Goal: Task Accomplishment & Management: Manage account settings

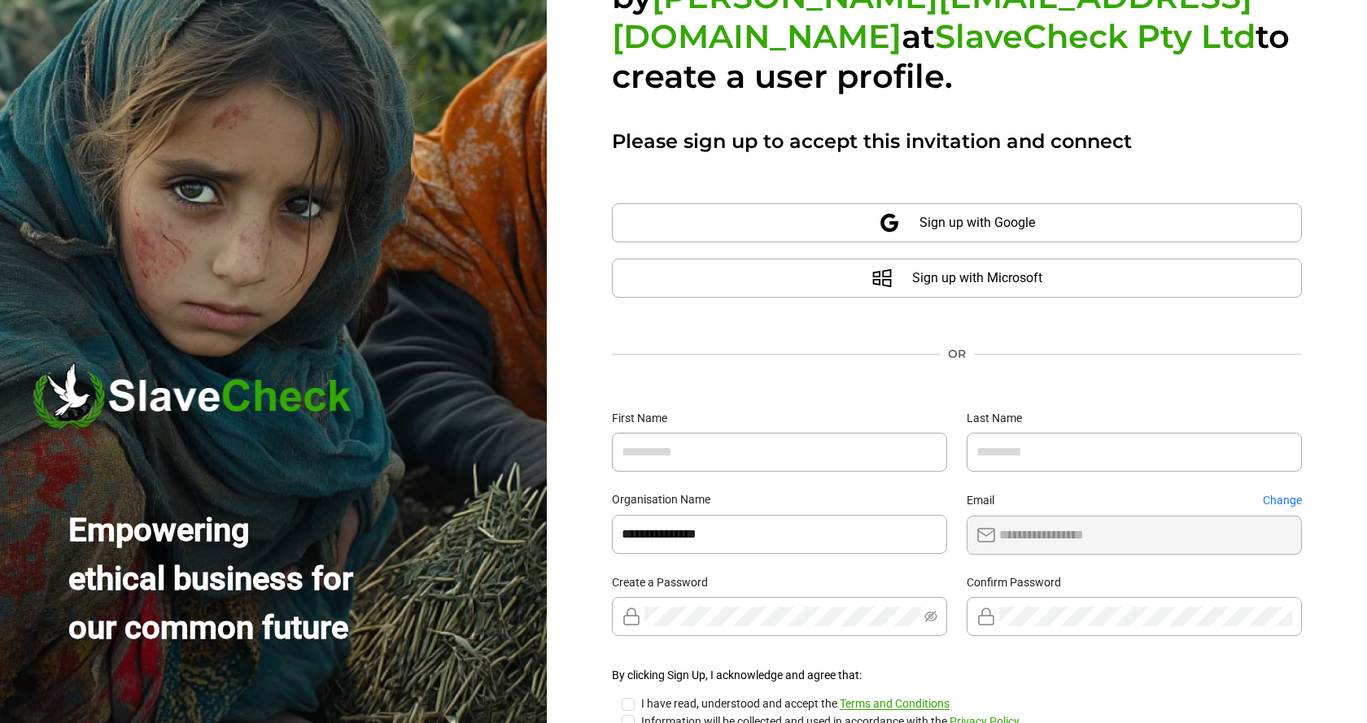
scroll to position [205, 0]
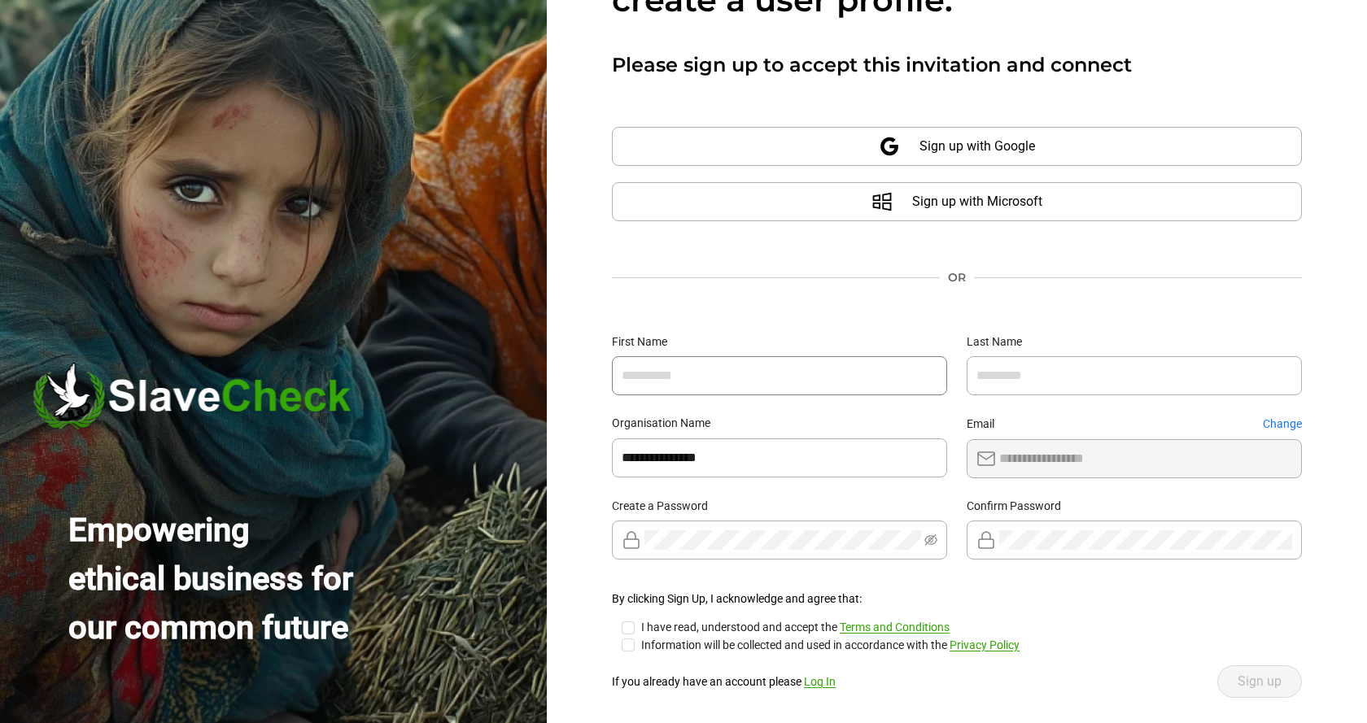
click at [872, 356] on input "text" at bounding box center [779, 375] width 335 height 39
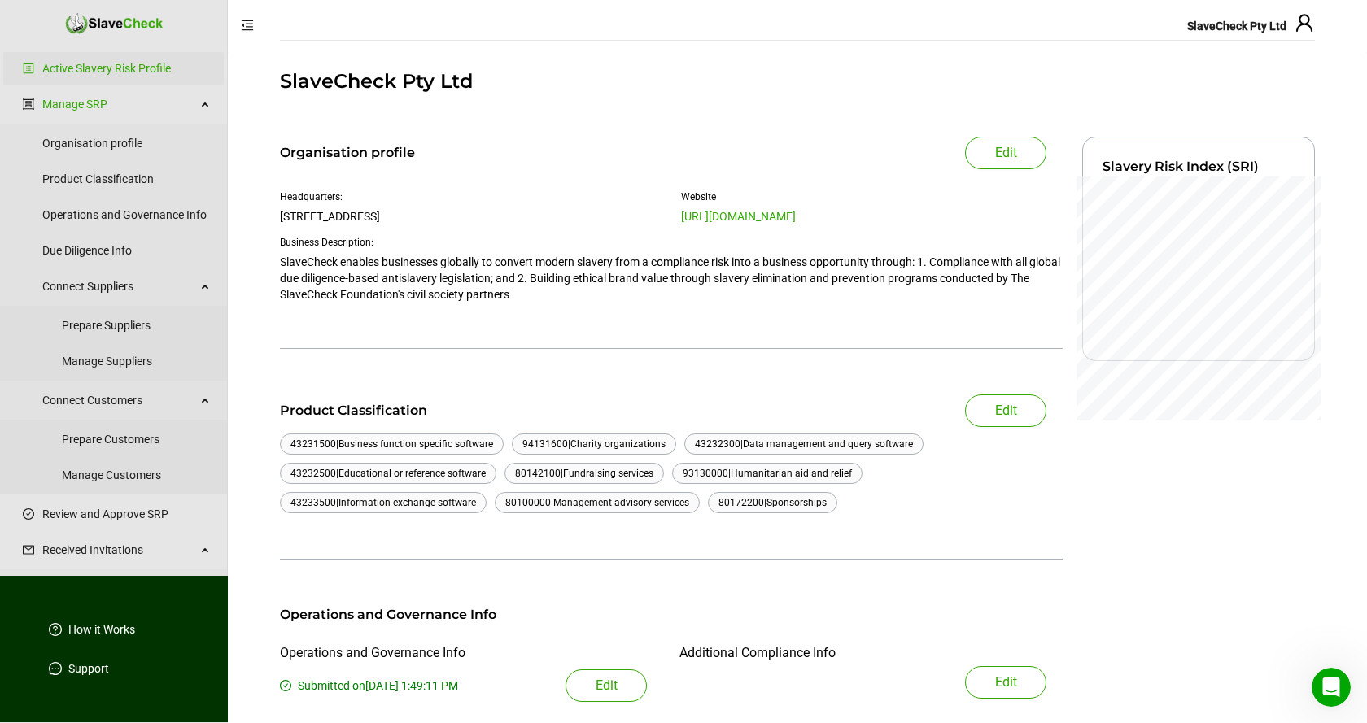
click at [1303, 25] on icon "user" at bounding box center [1304, 22] width 16 height 17
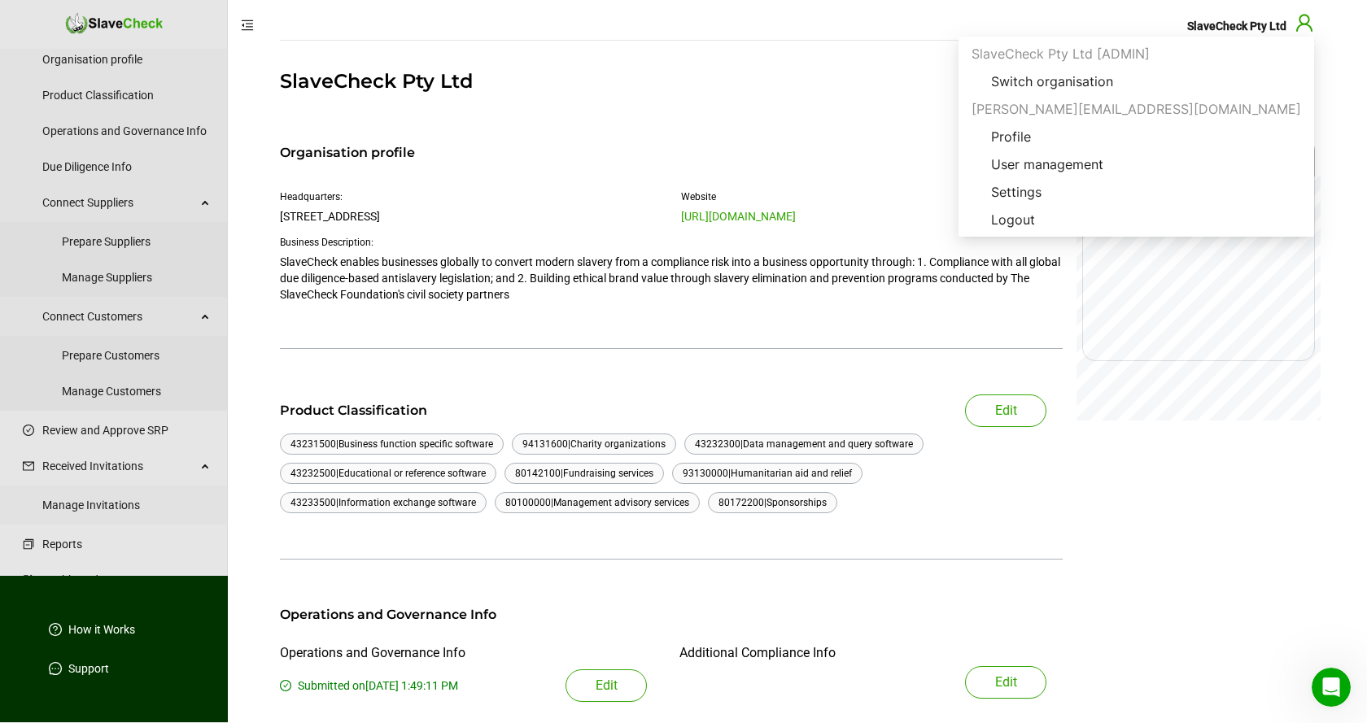
scroll to position [107, 0]
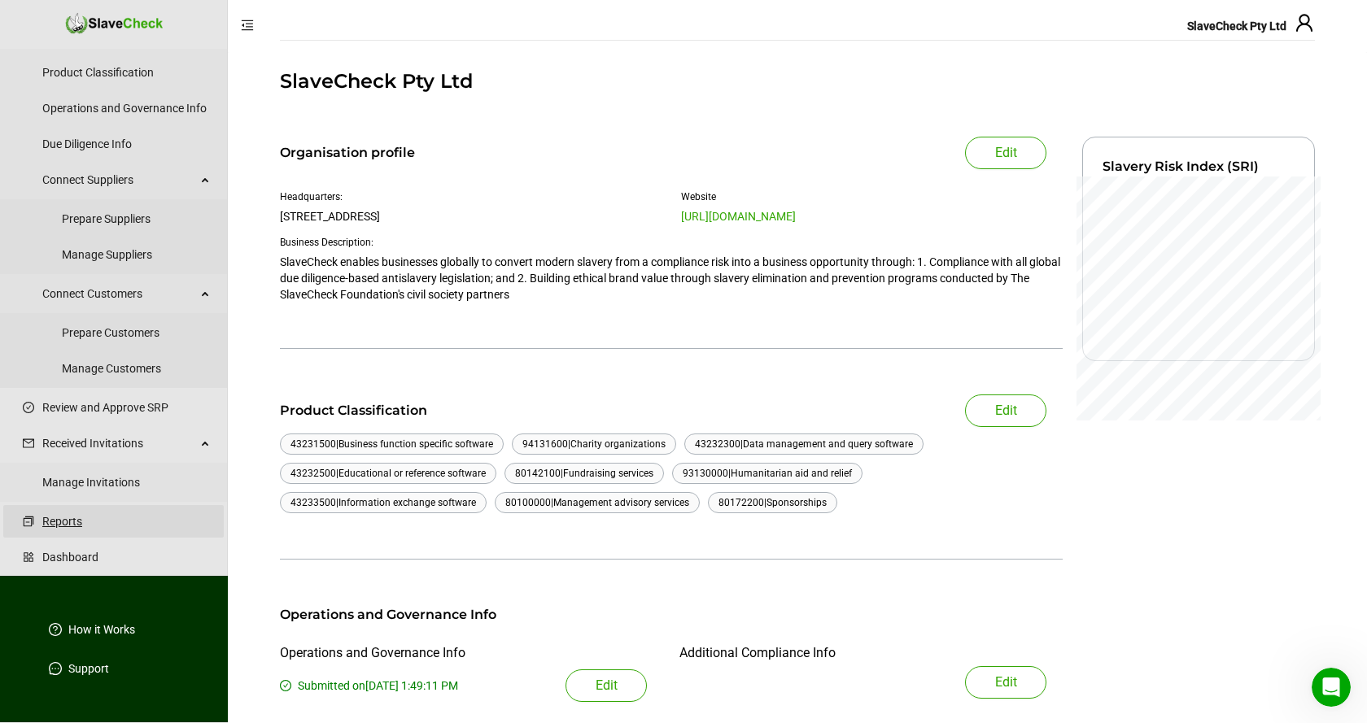
click at [70, 521] on link "Reports" at bounding box center [126, 521] width 168 height 33
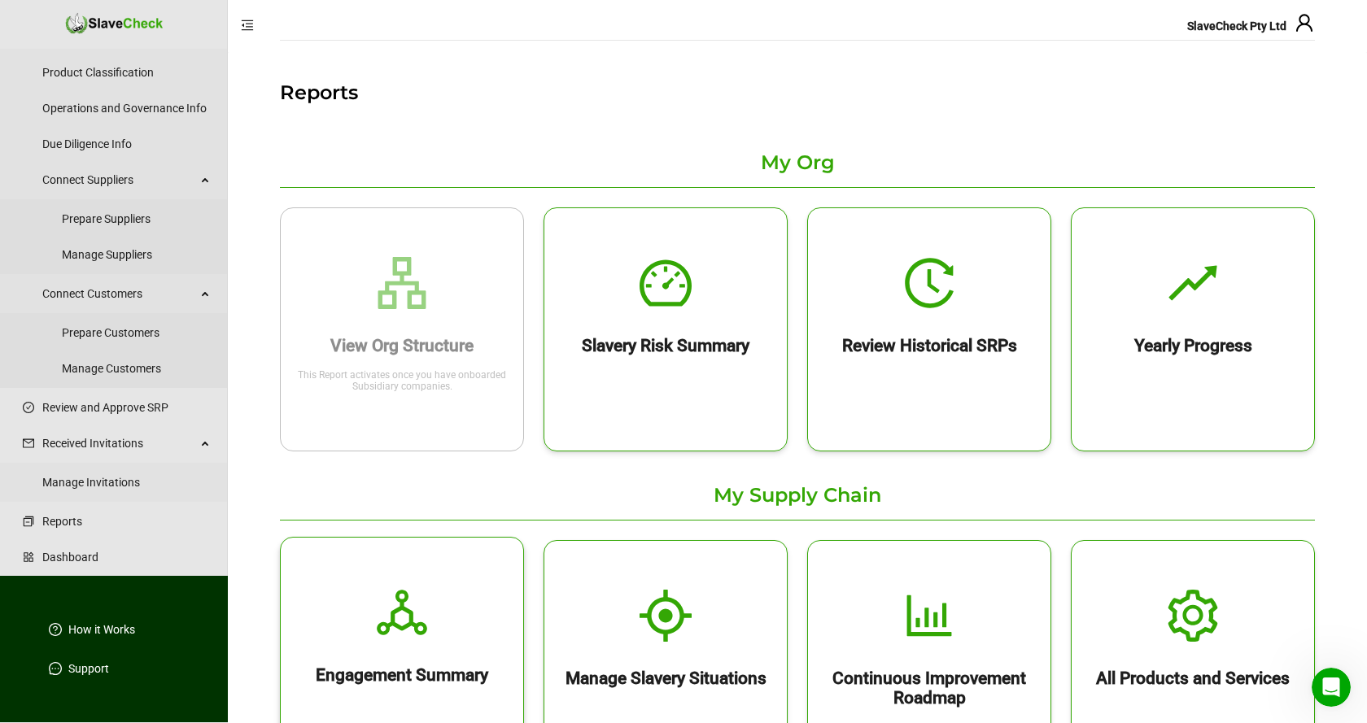
click at [414, 615] on icon "deployment-unit" at bounding box center [402, 613] width 52 height 52
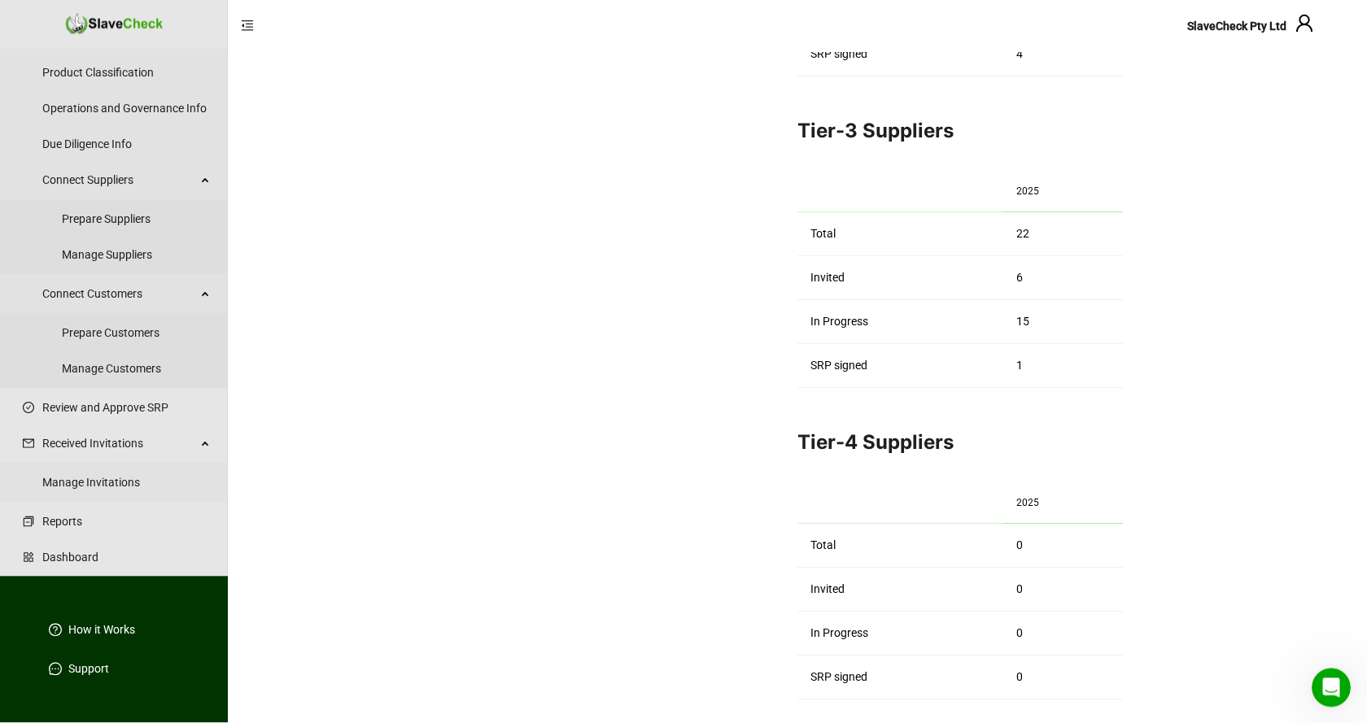
scroll to position [748, 0]
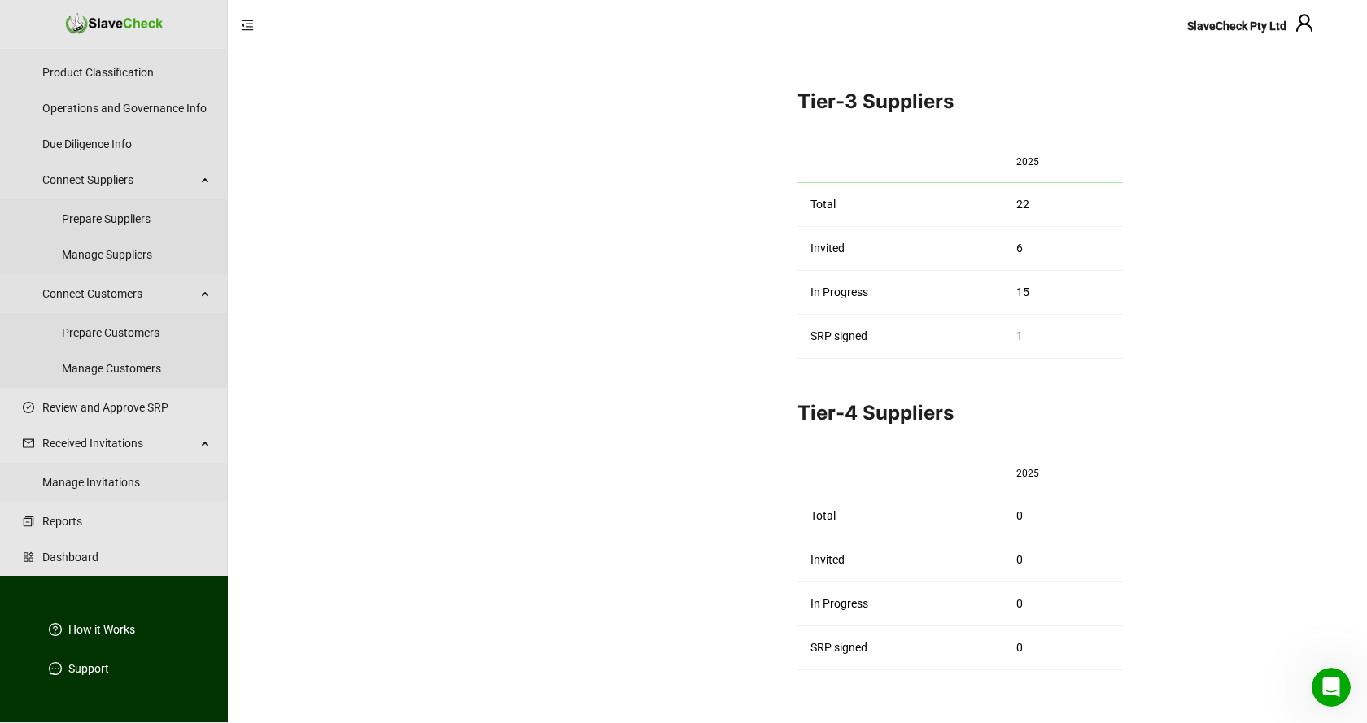
click at [1323, 377] on main "Engagement Summary Back Suppliers Customers Print Export All My Organisation 20…" at bounding box center [797, 13] width 1139 height 1419
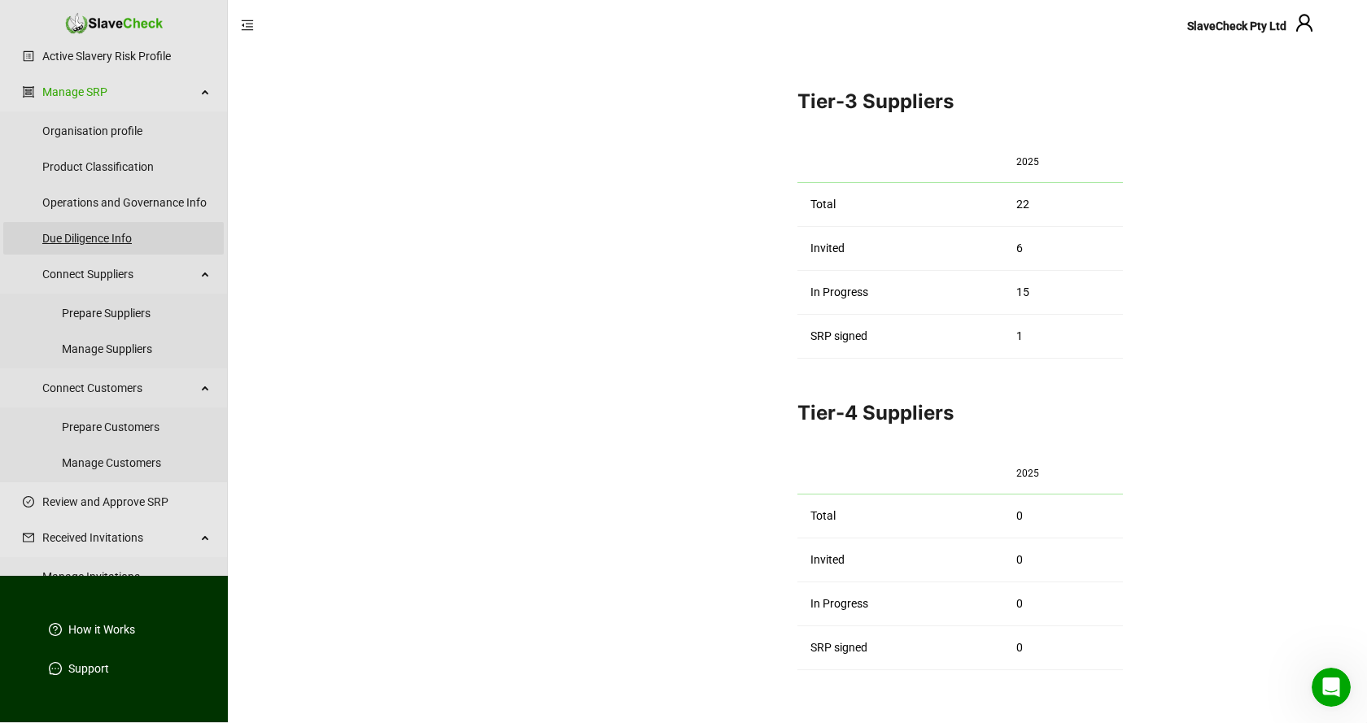
scroll to position [0, 0]
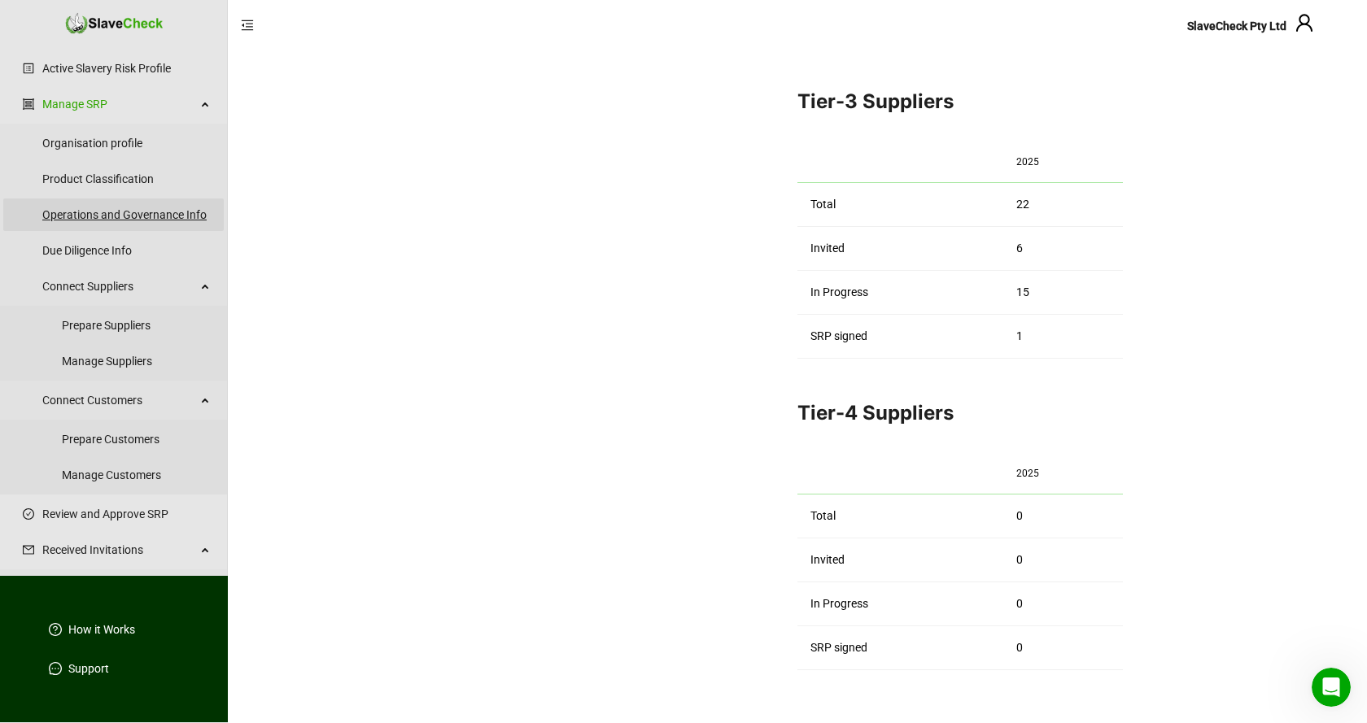
click at [124, 214] on link "Operations and Governance Info" at bounding box center [126, 215] width 168 height 33
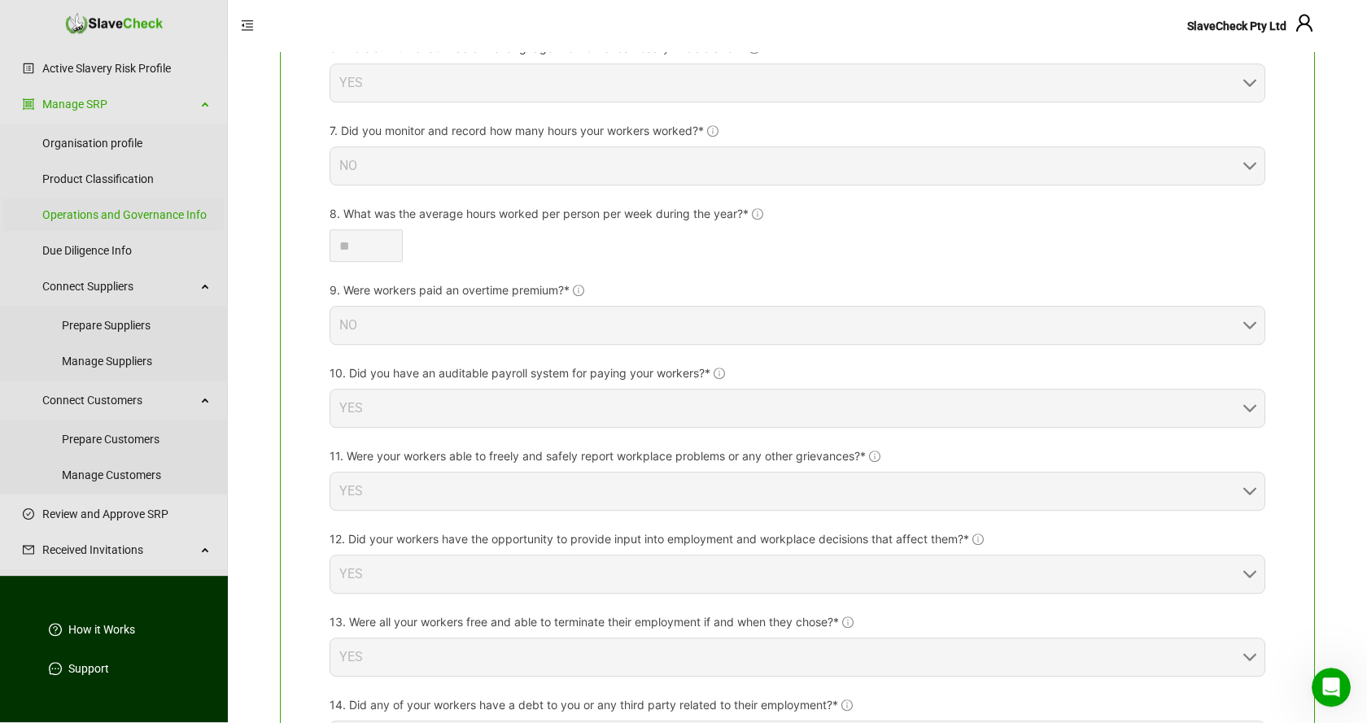
scroll to position [664, 0]
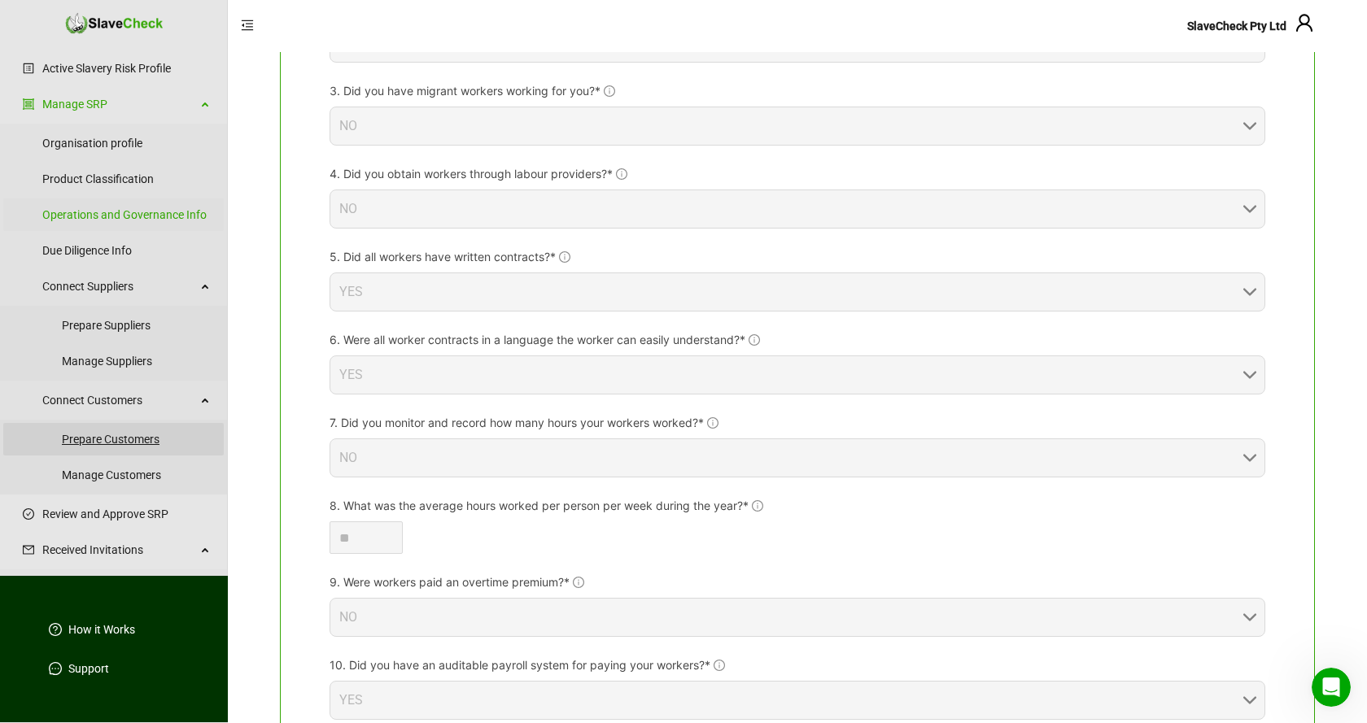
click at [124, 439] on link "Prepare Customers" at bounding box center [136, 439] width 149 height 33
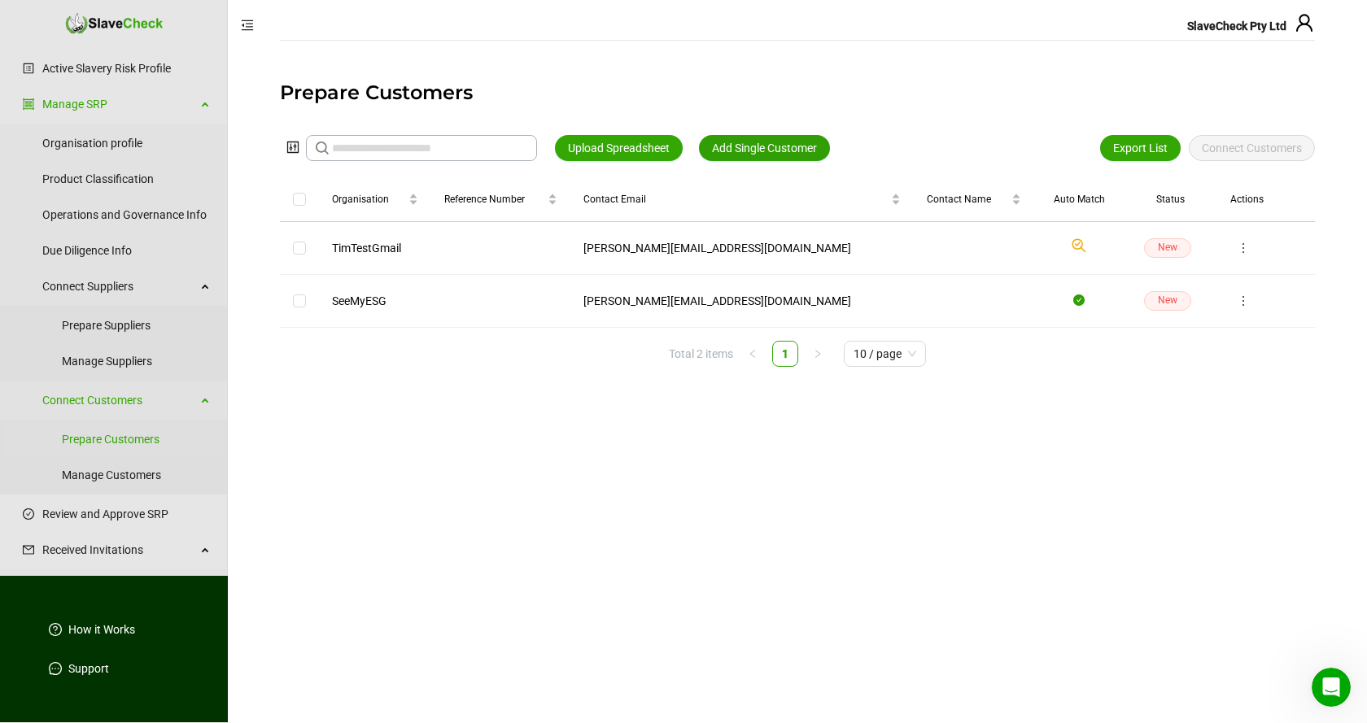
click at [783, 147] on span "Add Single Customer" at bounding box center [764, 148] width 105 height 18
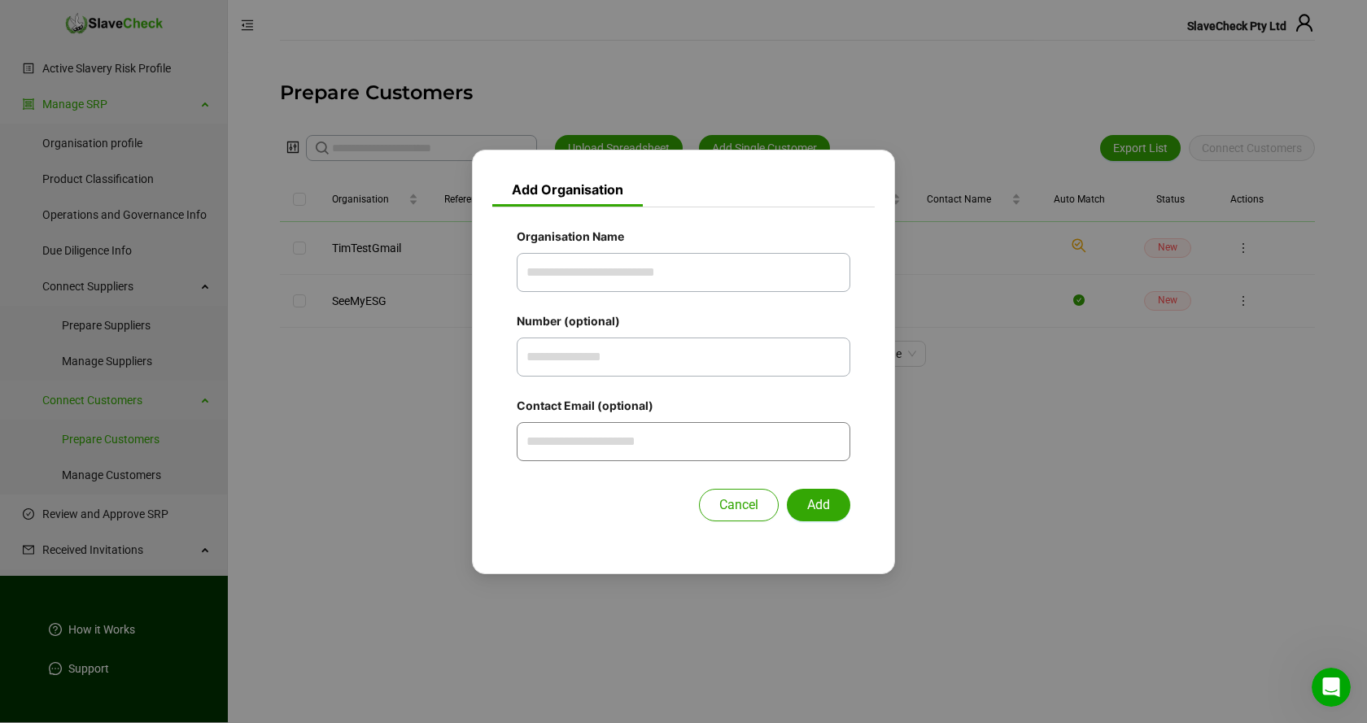
click at [723, 436] on input "Contact Email (optional)" at bounding box center [684, 441] width 334 height 39
paste input "**********"
type input "**********"
click at [632, 266] on input "Organisation Name" at bounding box center [684, 272] width 334 height 39
type input "**********"
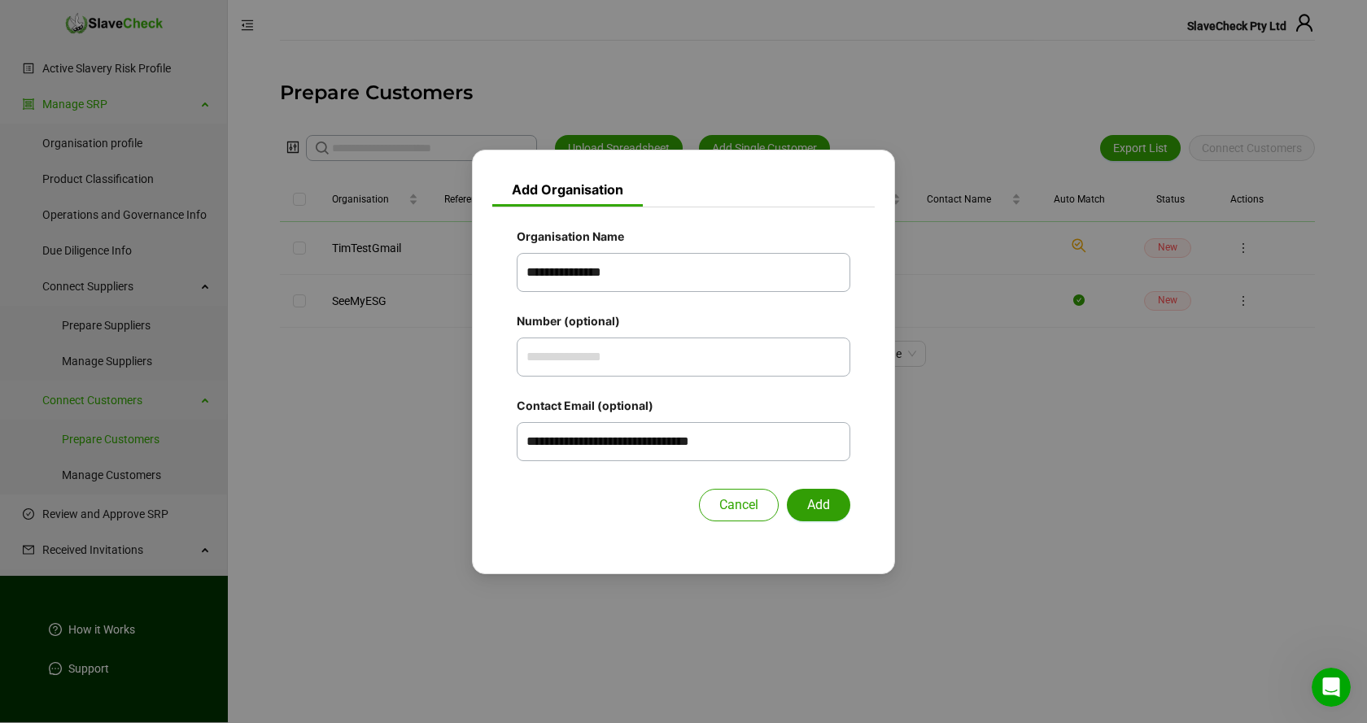
click at [816, 505] on span "Add" at bounding box center [818, 505] width 23 height 20
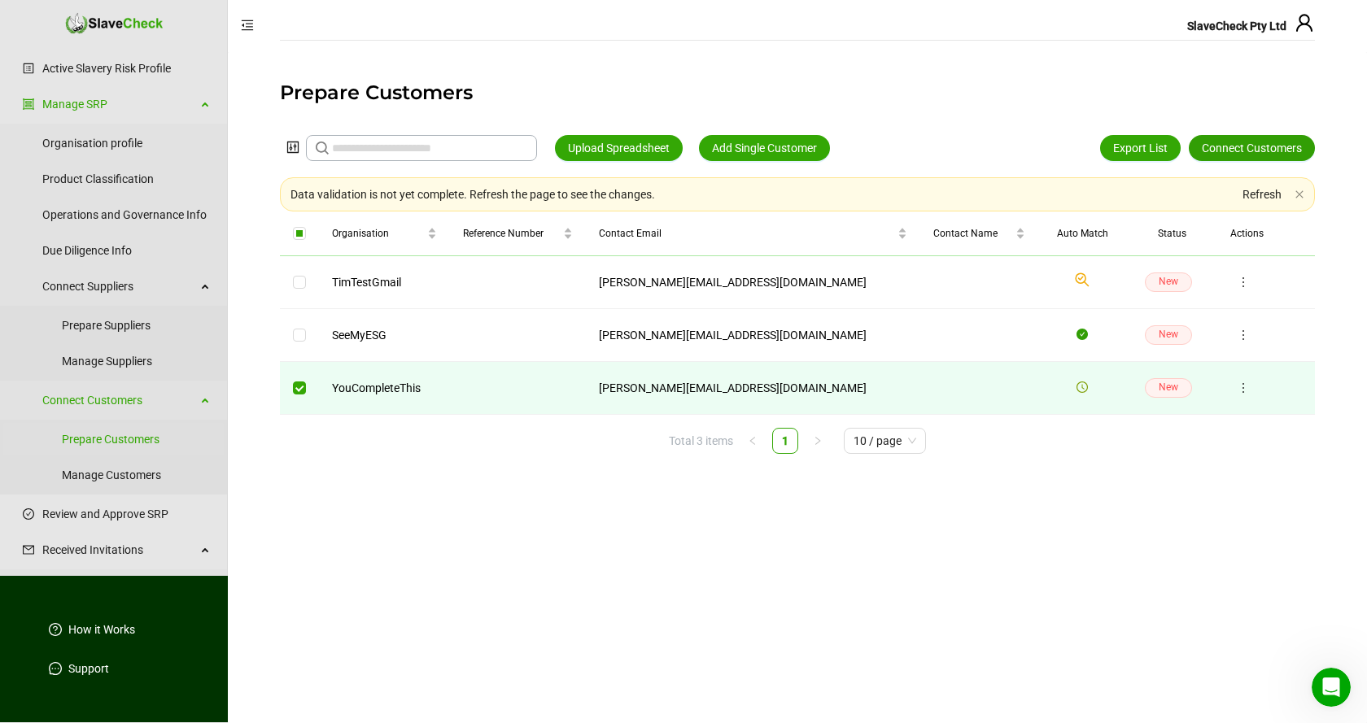
click at [1262, 146] on span "Connect Customers" at bounding box center [1252, 148] width 100 height 18
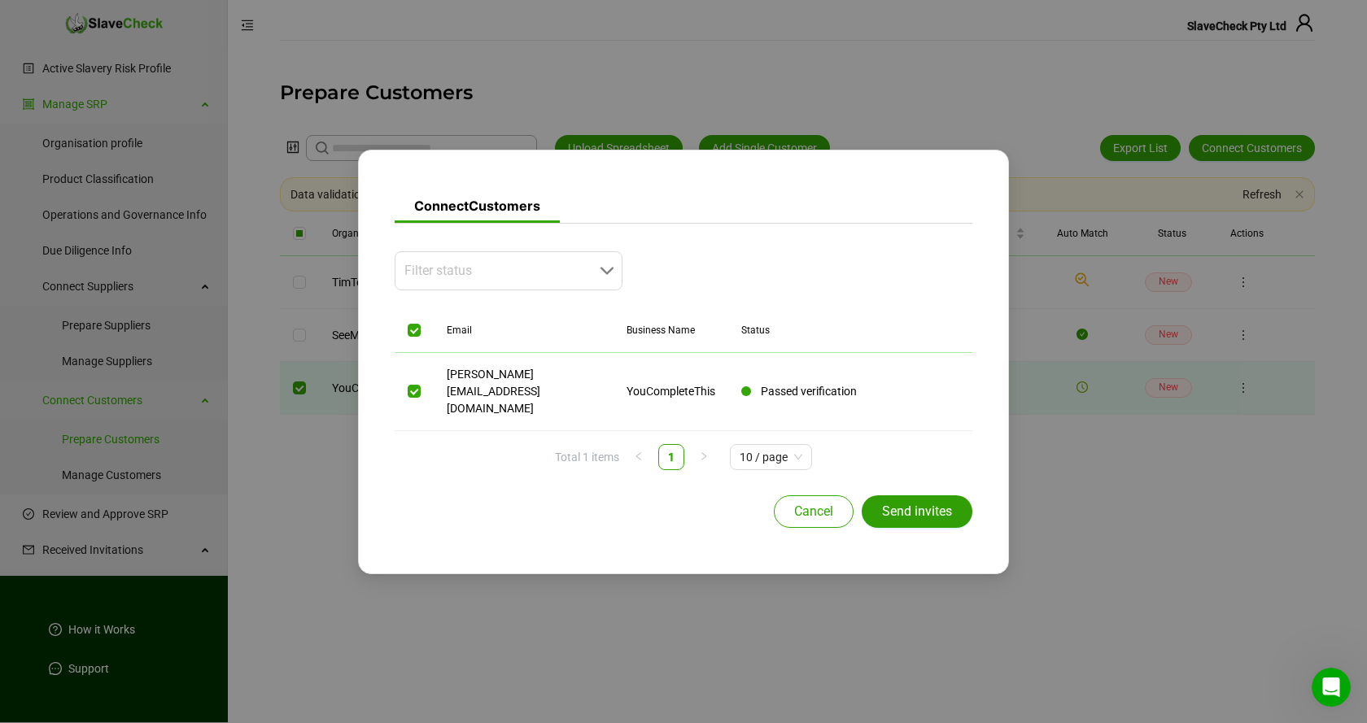
click at [919, 502] on span "Send invites" at bounding box center [917, 512] width 70 height 20
